Goal: Check status: Check status

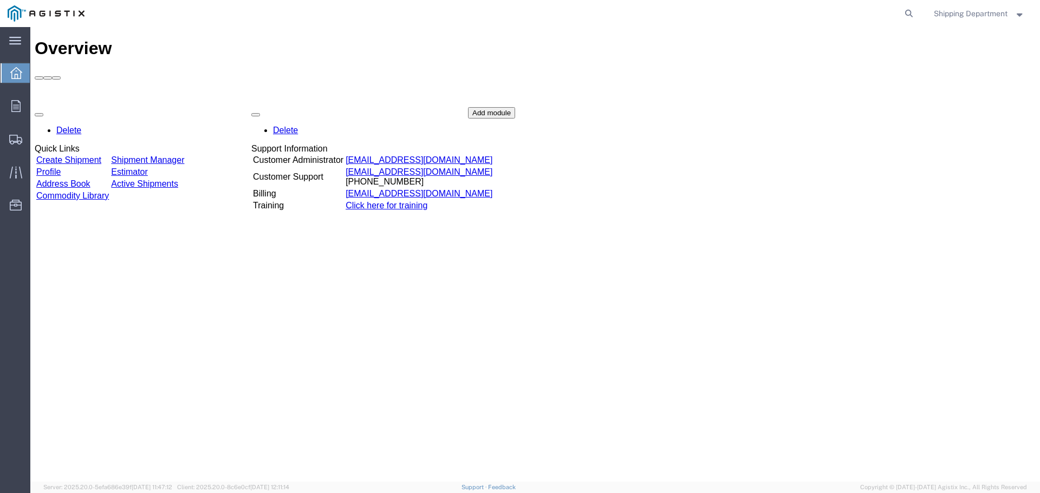
click at [165, 155] on link "Shipment Manager" at bounding box center [147, 159] width 73 height 9
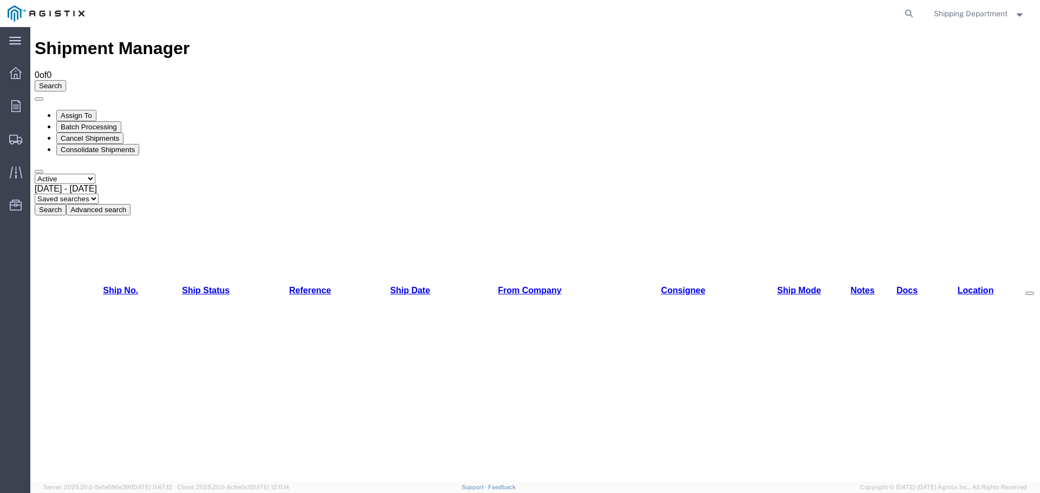
click at [95, 174] on select "Select status Active All Shipments Approved Booked Canceled Delivered Denied Ne…" at bounding box center [65, 179] width 61 height 10
select select "ALL"
click at [35, 174] on select "Select status Active All Shipments Approved Booked Canceled Delivered Denied Ne…" at bounding box center [65, 179] width 61 height 10
click at [66, 204] on button "Search" at bounding box center [50, 209] width 31 height 11
